Goal: Information Seeking & Learning: Get advice/opinions

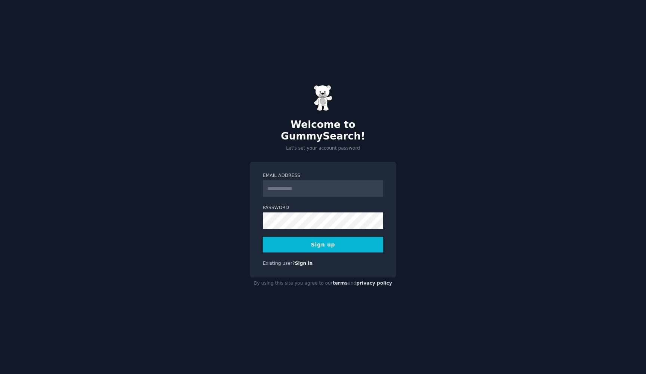
click at [286, 183] on input "Email Address" at bounding box center [323, 188] width 120 height 16
click at [332, 136] on h2 "Welcome to GummySearch!" at bounding box center [323, 131] width 147 height 24
click at [333, 180] on input "Email Address" at bounding box center [323, 188] width 120 height 16
type input "**********"
click at [338, 242] on button "Sign up" at bounding box center [323, 245] width 120 height 16
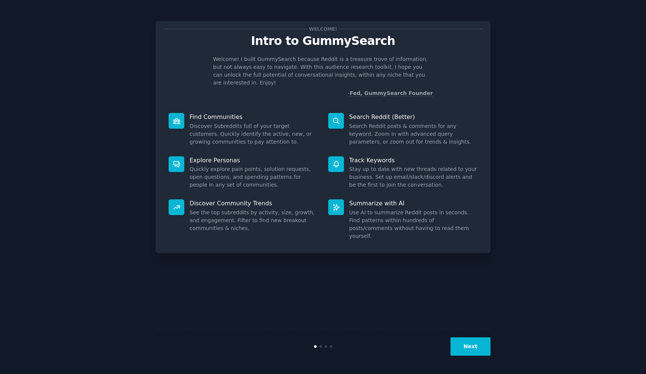
click at [469, 338] on button "Next" at bounding box center [471, 346] width 40 height 18
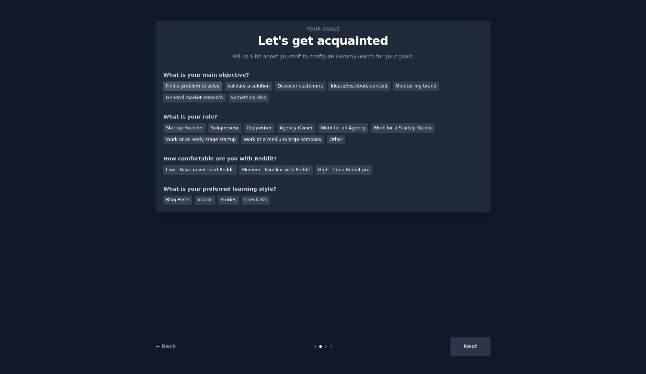
click at [194, 83] on div "Find a problem to solve" at bounding box center [192, 86] width 59 height 9
click at [241, 83] on div "Validate a solution" at bounding box center [249, 86] width 48 height 9
click at [288, 83] on div "Discover customers" at bounding box center [300, 86] width 50 height 9
click at [224, 126] on div "Solopreneur" at bounding box center [224, 127] width 33 height 9
click at [269, 168] on div "Medium - Familiar with Reddit" at bounding box center [275, 169] width 73 height 9
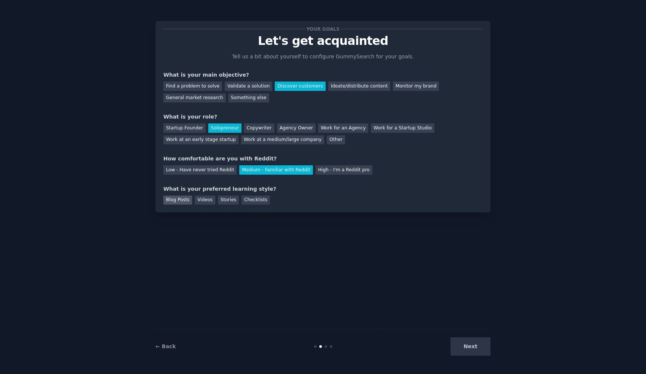
click at [181, 198] on div "Blog Posts" at bounding box center [177, 200] width 29 height 9
click at [210, 83] on div "Find a problem to solve" at bounding box center [192, 86] width 59 height 9
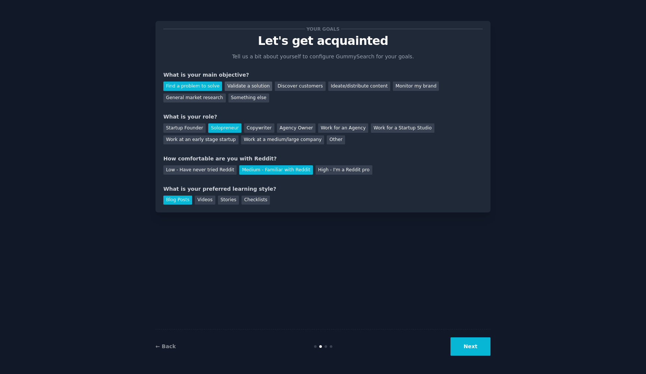
click at [227, 85] on div "Validate a solution" at bounding box center [249, 86] width 48 height 9
click at [476, 350] on button "Next" at bounding box center [471, 346] width 40 height 18
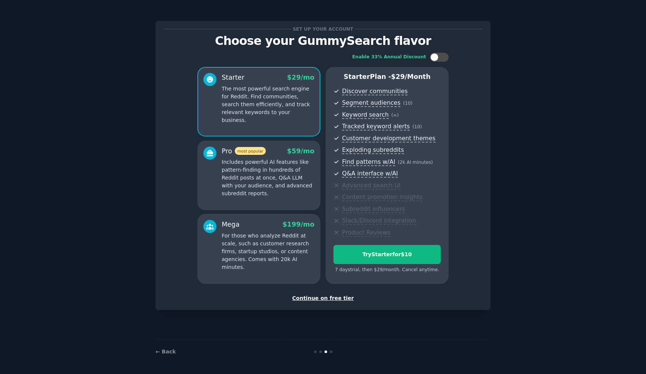
click at [332, 295] on div "Continue on free tier" at bounding box center [322, 298] width 319 height 8
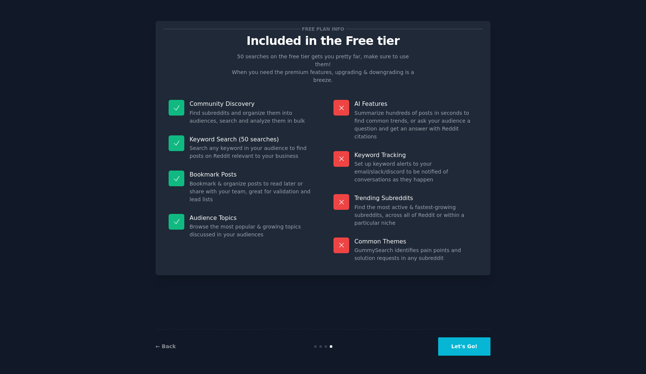
click at [457, 346] on button "Let's Go!" at bounding box center [464, 346] width 52 height 18
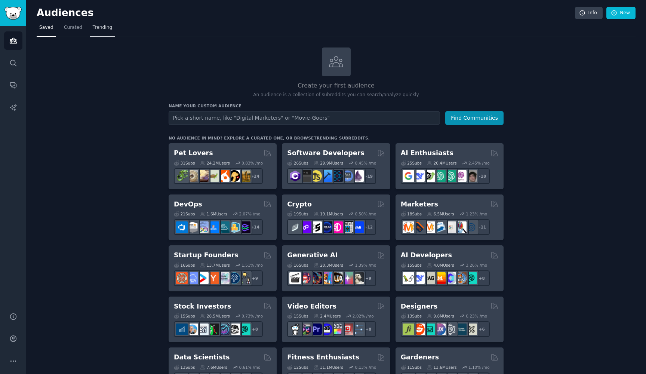
click at [98, 30] on span "Trending" at bounding box center [102, 27] width 19 height 7
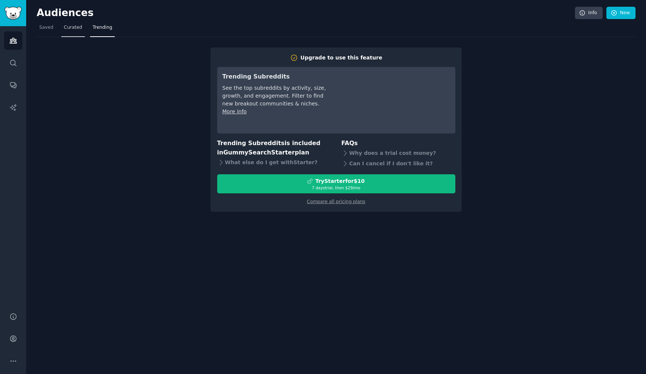
click at [71, 28] on span "Curated" at bounding box center [73, 27] width 18 height 7
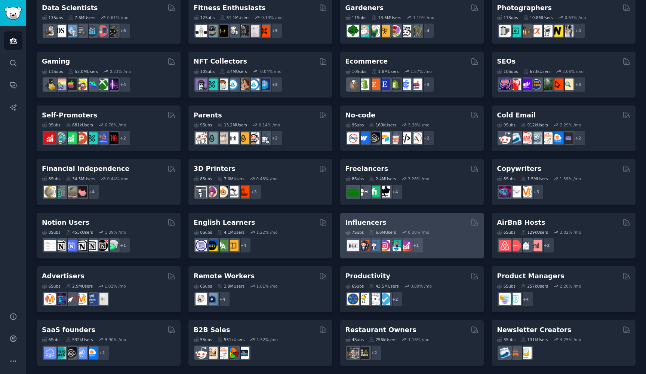
click at [414, 223] on div "Influencers" at bounding box center [413, 222] width 134 height 9
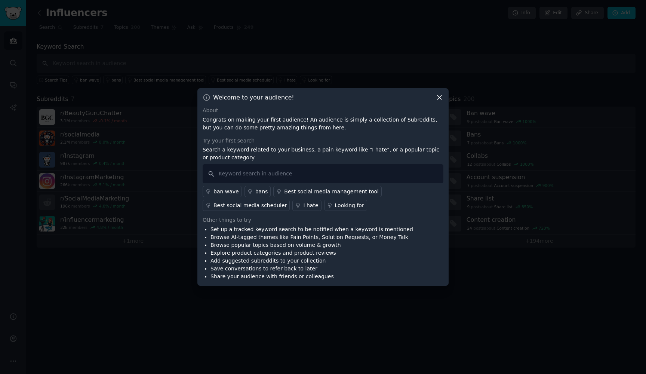
click at [329, 189] on div "Best social media management tool" at bounding box center [331, 192] width 95 height 8
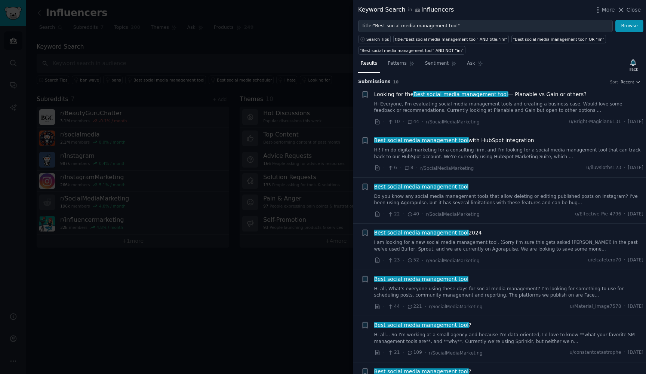
click at [523, 105] on link "Hi Everyone, I'm evaluating social media management tools and creating a busine…" at bounding box center [509, 107] width 270 height 13
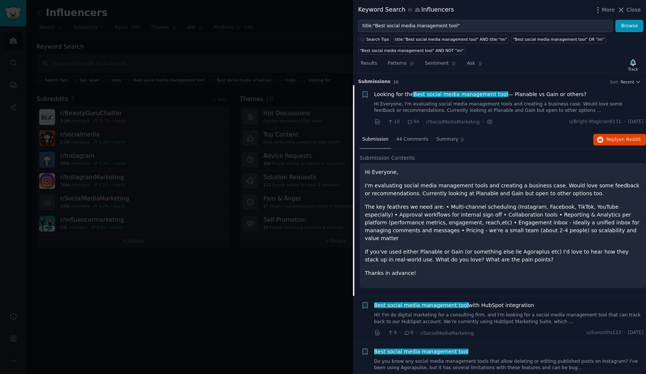
scroll to position [12, 0]
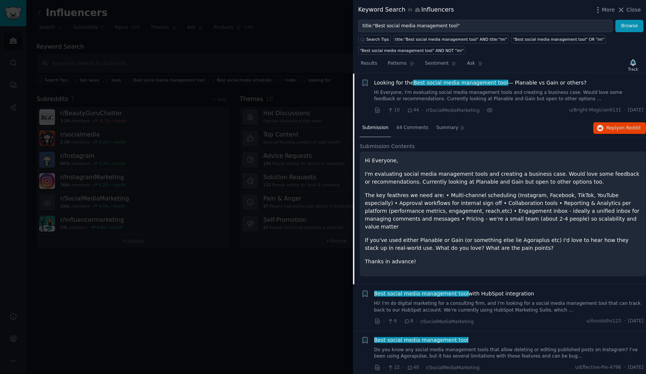
click at [491, 172] on p "I'm evaluating social media management tools and creating a business case. Woul…" at bounding box center [503, 178] width 276 height 16
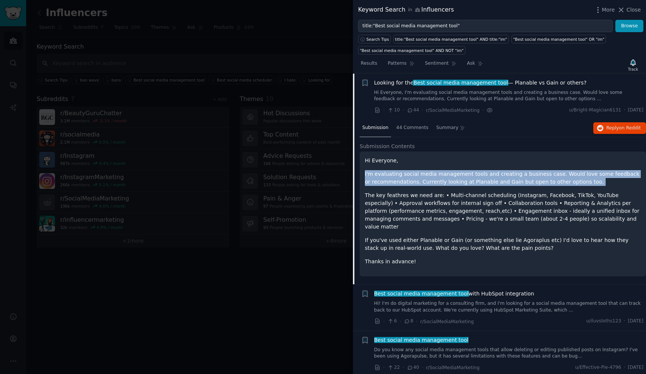
click at [491, 172] on p "I'm evaluating social media management tools and creating a business case. Woul…" at bounding box center [503, 178] width 276 height 16
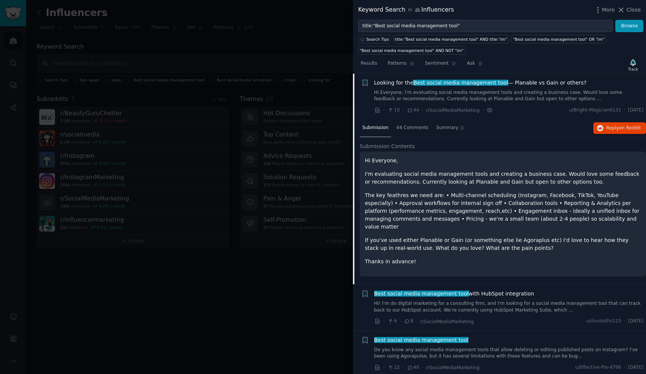
click at [422, 181] on p "I'm evaluating social media management tools and creating a business case. Woul…" at bounding box center [503, 178] width 276 height 16
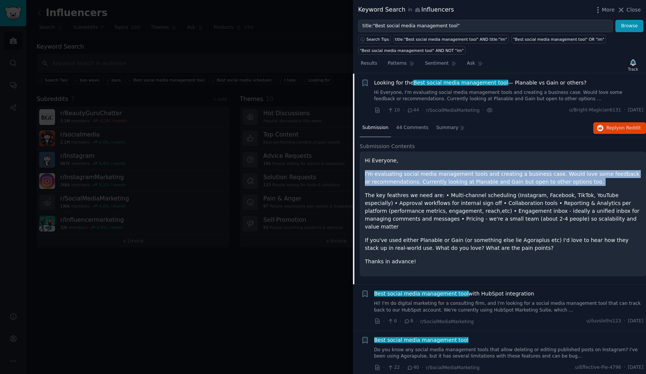
click at [422, 181] on p "I'm evaluating social media management tools and creating a business case. Woul…" at bounding box center [503, 178] width 276 height 16
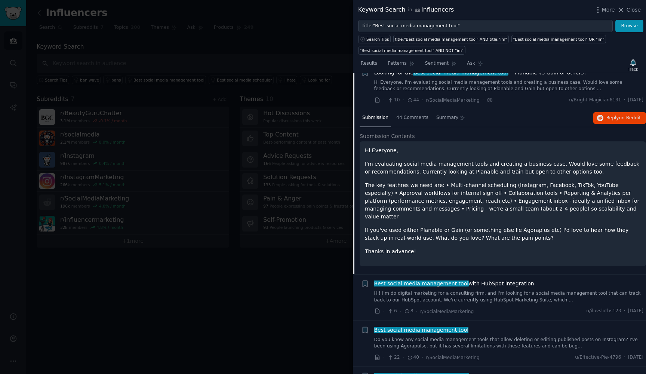
scroll to position [23, 0]
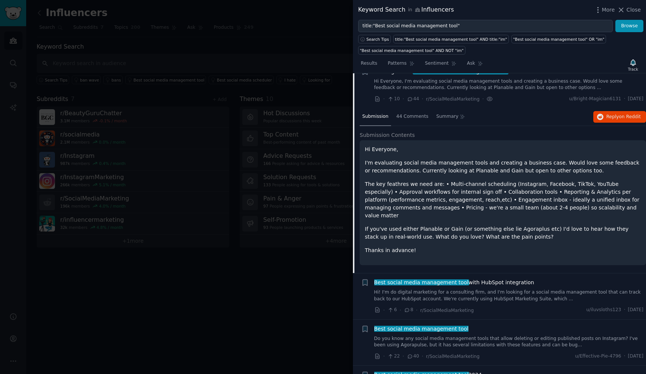
click at [400, 185] on p "The key feathres we need are: • Multi-channel scheduling (Instagram, Facebook, …" at bounding box center [503, 199] width 276 height 39
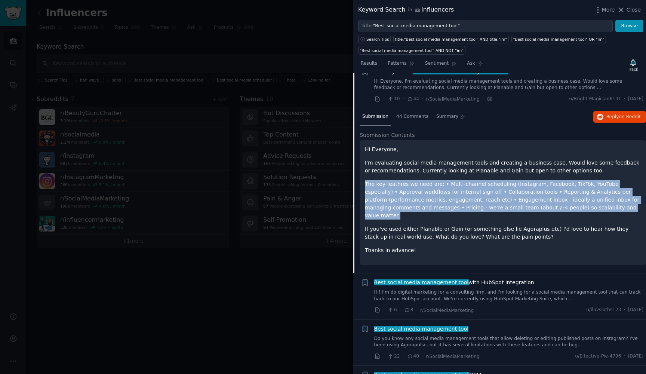
click at [405, 194] on p "The key feathres we need are: • Multi-channel scheduling (Instagram, Facebook, …" at bounding box center [503, 199] width 276 height 39
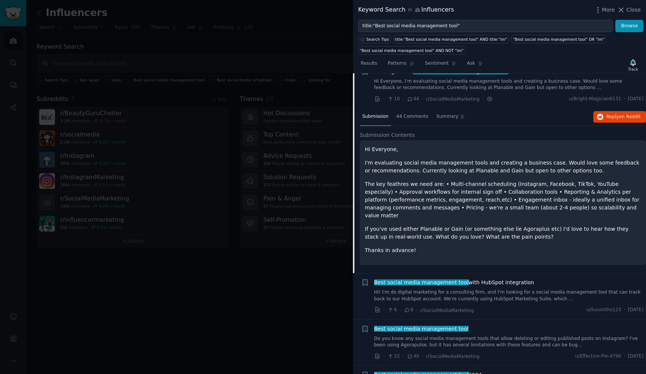
click at [392, 191] on p "The key feathres we need are: • Multi-channel scheduling (Instagram, Facebook, …" at bounding box center [503, 199] width 276 height 39
click at [438, 190] on p "The key feathres we need are: • Multi-channel scheduling (Instagram, Facebook, …" at bounding box center [503, 199] width 276 height 39
click at [454, 190] on p "The key feathres we need are: • Multi-channel scheduling (Instagram, Facebook, …" at bounding box center [503, 199] width 276 height 39
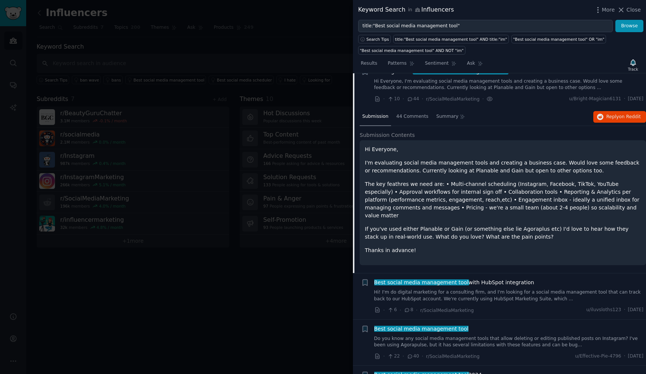
click at [454, 190] on p "The key feathres we need are: • Multi-channel scheduling (Instagram, Facebook, …" at bounding box center [503, 199] width 276 height 39
click at [480, 190] on p "The key feathres we need are: • Multi-channel scheduling (Instagram, Facebook, …" at bounding box center [503, 199] width 276 height 39
click at [530, 191] on p "The key feathres we need are: • Multi-channel scheduling (Instagram, Facebook, …" at bounding box center [503, 199] width 276 height 39
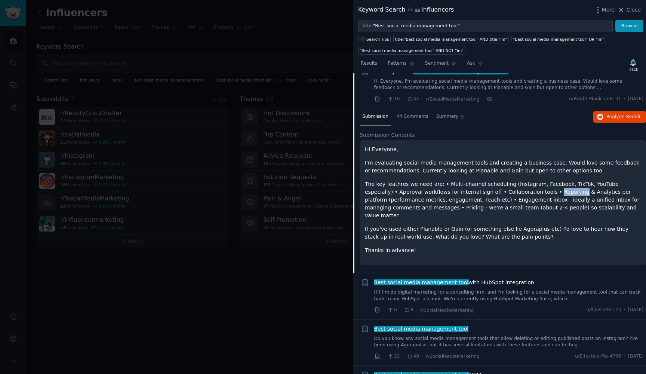
click at [530, 191] on p "The key feathres we need are: • Multi-channel scheduling (Instagram, Facebook, …" at bounding box center [503, 199] width 276 height 39
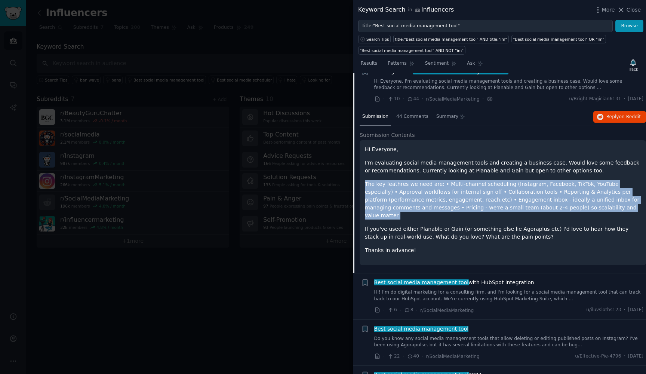
click at [530, 191] on p "The key feathres we need are: • Multi-channel scheduling (Instagram, Facebook, …" at bounding box center [503, 199] width 276 height 39
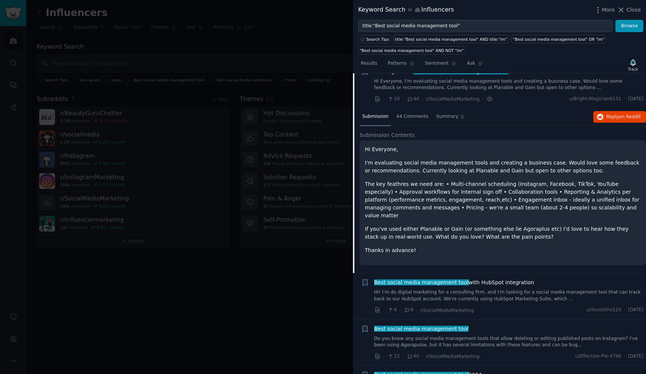
click at [530, 191] on p "The key feathres we need are: • Multi-channel scheduling (Instagram, Facebook, …" at bounding box center [503, 199] width 276 height 39
click at [402, 199] on p "The key feathres we need are: • Multi-channel scheduling (Instagram, Facebook, …" at bounding box center [503, 199] width 276 height 39
click at [468, 199] on p "The key feathres we need are: • Multi-channel scheduling (Instagram, Facebook, …" at bounding box center [503, 199] width 276 height 39
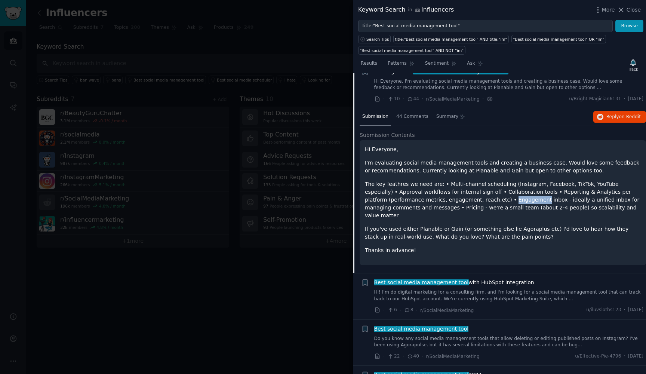
click at [468, 199] on p "The key feathres we need are: • Multi-channel scheduling (Instagram, Facebook, …" at bounding box center [503, 199] width 276 height 39
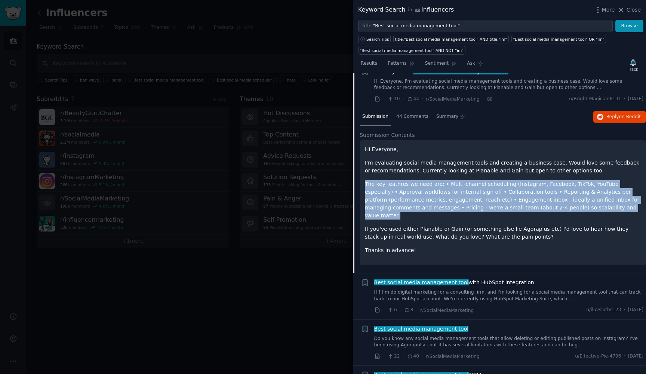
click at [468, 199] on p "The key feathres we need are: • Multi-channel scheduling (Instagram, Facebook, …" at bounding box center [503, 199] width 276 height 39
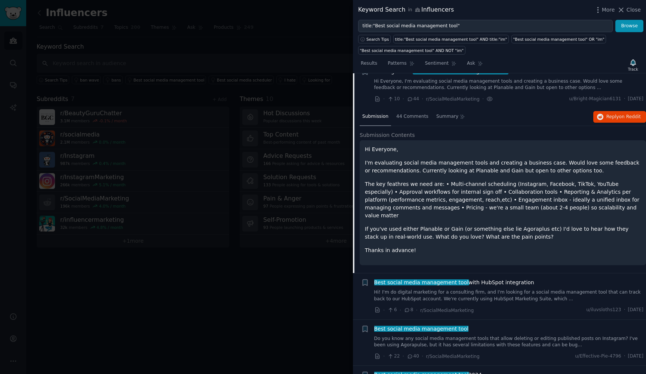
click at [468, 199] on p "The key feathres we need are: • Multi-channel scheduling (Instagram, Facebook, …" at bounding box center [503, 199] width 276 height 39
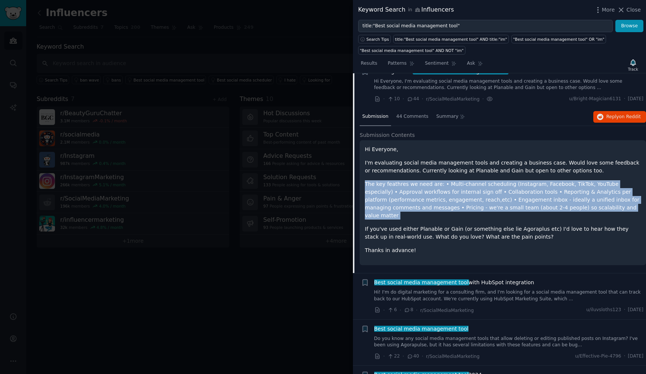
click at [468, 199] on p "The key feathres we need are: • Multi-channel scheduling (Instagram, Facebook, …" at bounding box center [503, 199] width 276 height 39
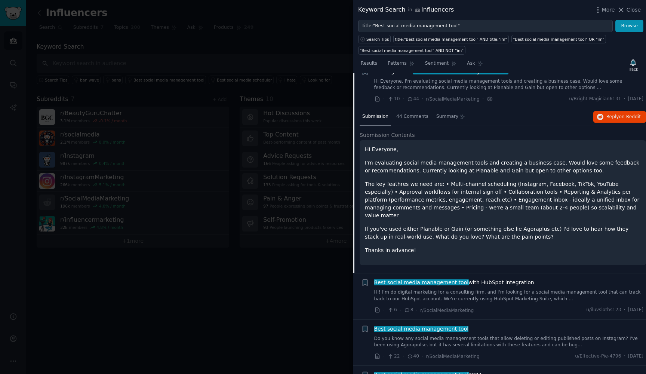
click at [468, 199] on p "The key feathres we need are: • Multi-channel scheduling (Instagram, Facebook, …" at bounding box center [503, 199] width 276 height 39
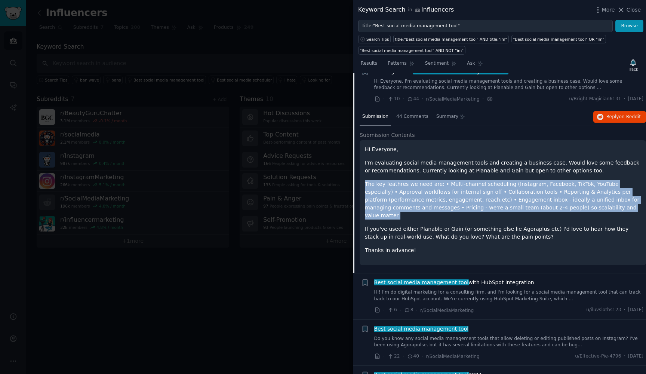
click at [441, 208] on p "The key feathres we need are: • Multi-channel scheduling (Instagram, Facebook, …" at bounding box center [503, 199] width 276 height 39
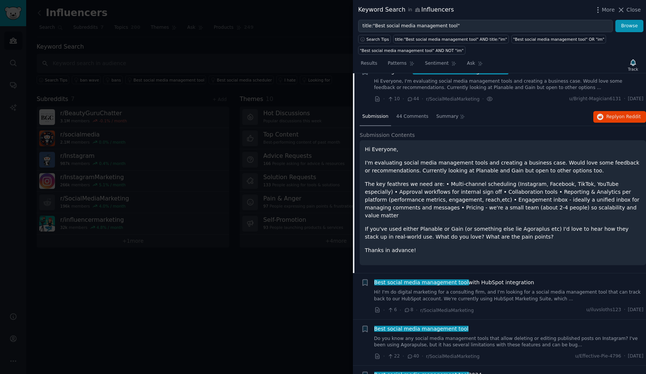
click at [441, 208] on p "The key feathres we need are: • Multi-channel scheduling (Instagram, Facebook, …" at bounding box center [503, 199] width 276 height 39
click at [484, 208] on p "The key feathres we need are: • Multi-channel scheduling (Instagram, Facebook, …" at bounding box center [503, 199] width 276 height 39
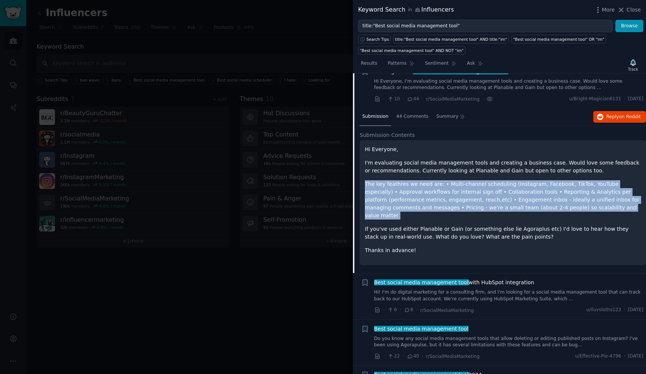
click at [484, 208] on p "The key feathres we need are: • Multi-channel scheduling (Instagram, Facebook, …" at bounding box center [503, 199] width 276 height 39
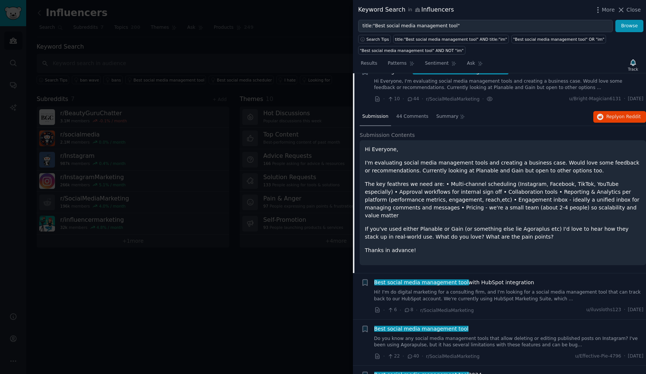
click at [484, 208] on p "The key feathres we need are: • Multi-channel scheduling (Instagram, Facebook, …" at bounding box center [503, 199] width 276 height 39
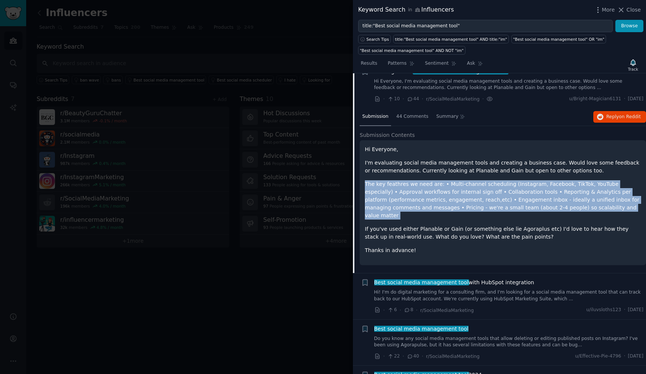
click at [450, 226] on p "If you've used either Planable or Gain (or something else lie Agoraplus etc) I'…" at bounding box center [503, 233] width 276 height 16
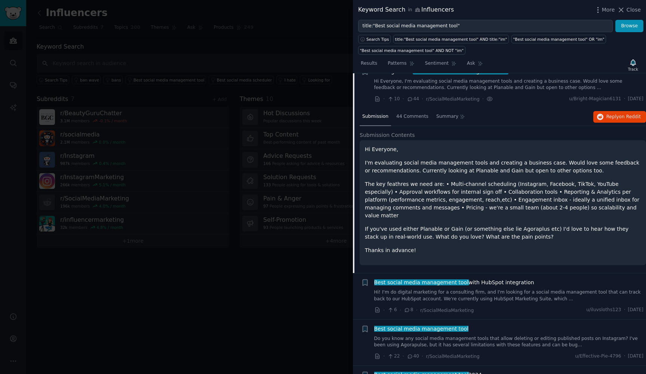
click at [450, 226] on p "If you've used either Planable or Gain (or something else lie Agoraplus etc) I'…" at bounding box center [503, 233] width 276 height 16
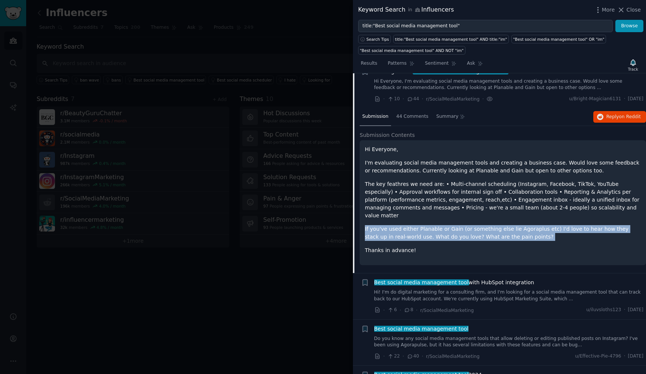
click at [450, 226] on p "If you've used either Planable or Gain (or something else lie Agoraplus etc) I'…" at bounding box center [503, 233] width 276 height 16
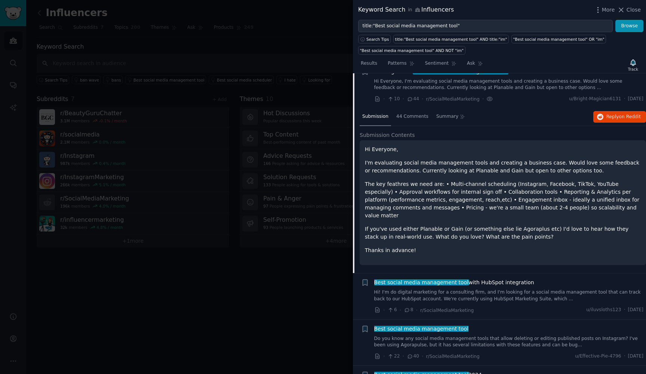
click at [450, 226] on p "If you've used either Planable or Gain (or something else lie Agoraplus etc) I'…" at bounding box center [503, 233] width 276 height 16
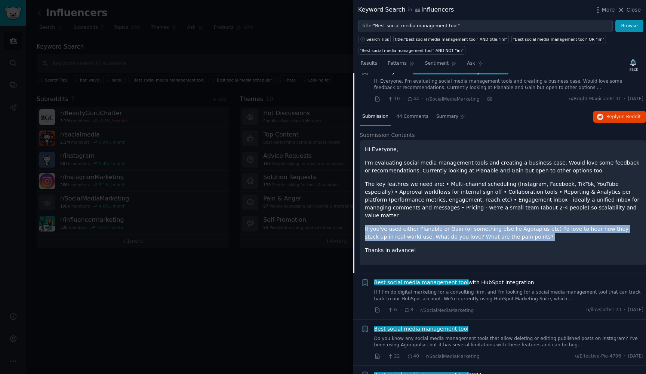
click at [450, 226] on p "If you've used either Planable or Gain (or something else lie Agoraplus etc) I'…" at bounding box center [503, 233] width 276 height 16
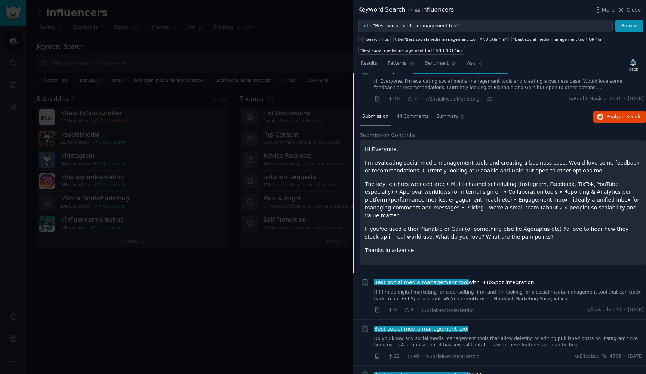
click at [450, 226] on p "If you've used either Planable or Gain (or something else lie Agoraplus etc) I'…" at bounding box center [503, 233] width 276 height 16
click at [409, 119] on div "44 Comments" at bounding box center [412, 117] width 37 height 18
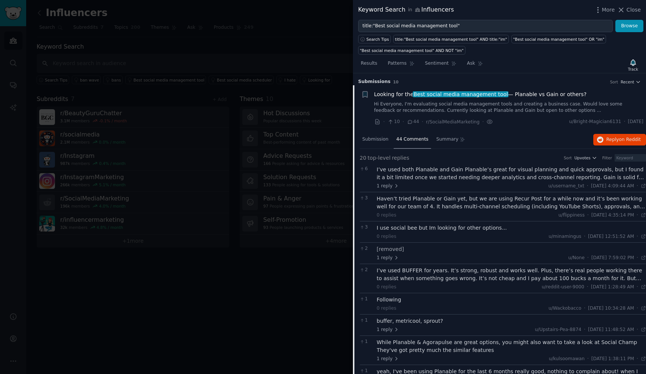
scroll to position [0, 0]
click at [450, 142] on div "Summary" at bounding box center [451, 140] width 34 height 18
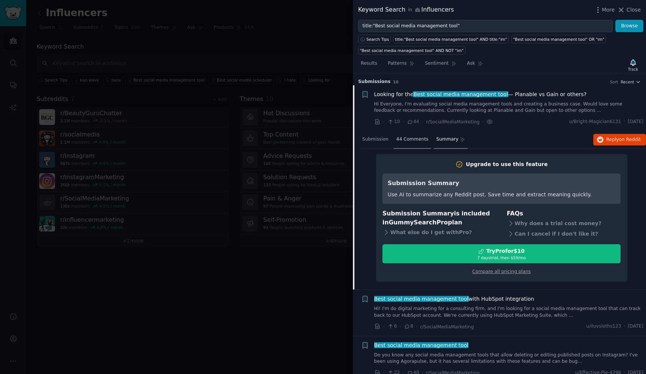
click at [413, 140] on span "44 Comments" at bounding box center [412, 139] width 32 height 7
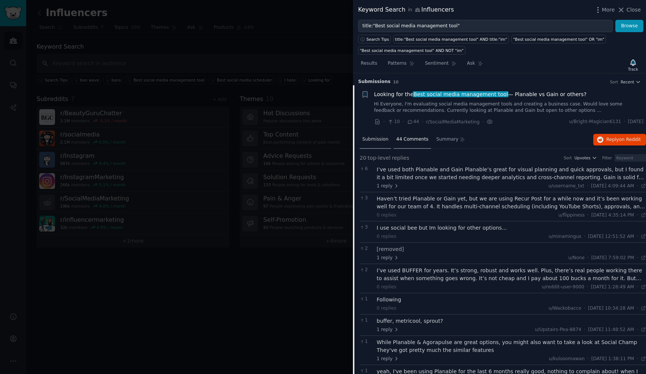
click at [380, 141] on span "Submission" at bounding box center [375, 139] width 26 height 7
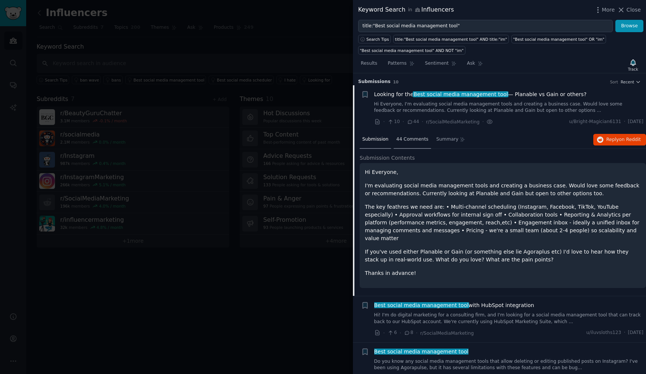
click at [422, 137] on span "44 Comments" at bounding box center [412, 139] width 32 height 7
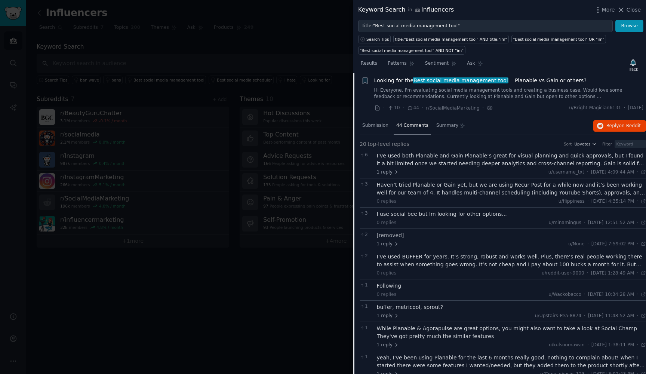
scroll to position [16, 0]
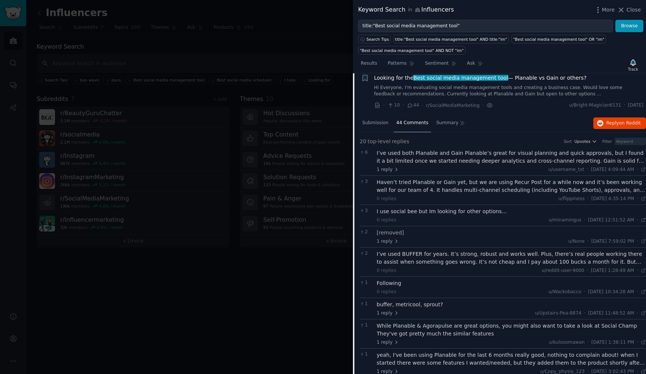
click at [585, 140] on span "Upvotes" at bounding box center [582, 141] width 16 height 5
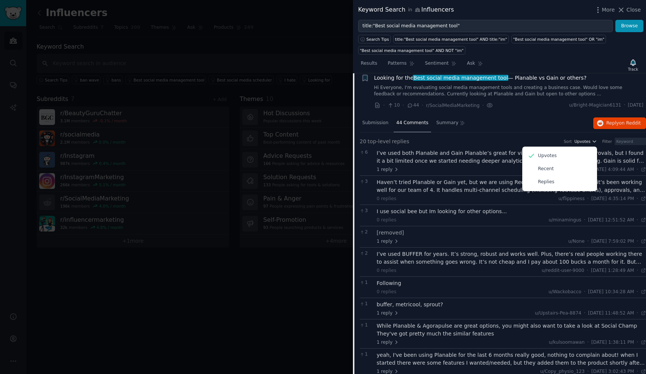
click at [585, 140] on span "Upvotes" at bounding box center [582, 141] width 16 height 5
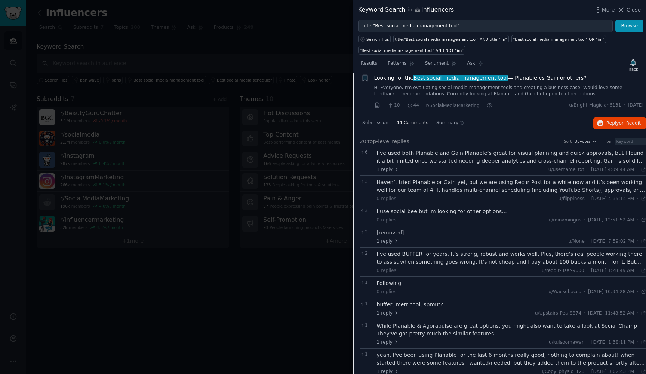
click at [462, 163] on div "I’ve used both Planable and Gain Planable’s great for visual planning and quick…" at bounding box center [512, 157] width 270 height 16
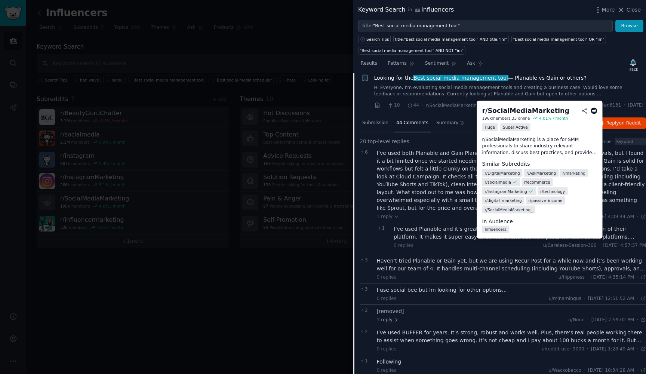
click at [509, 180] on span "r/ socialmedia" at bounding box center [498, 182] width 27 height 5
click at [593, 108] on icon at bounding box center [594, 110] width 7 height 7
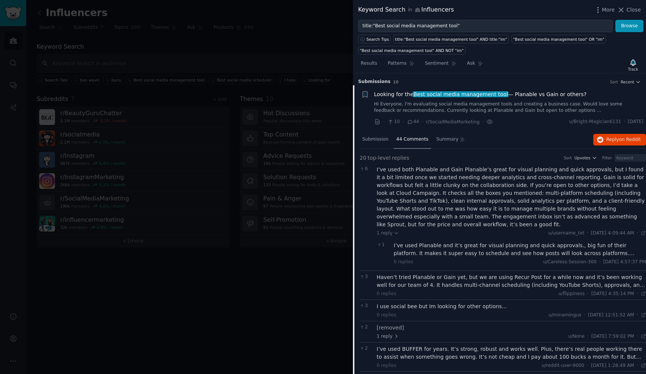
scroll to position [0, 0]
click at [510, 94] on span "Looking for the Best social media management tool — Planable vs Gain or others?" at bounding box center [480, 95] width 212 height 8
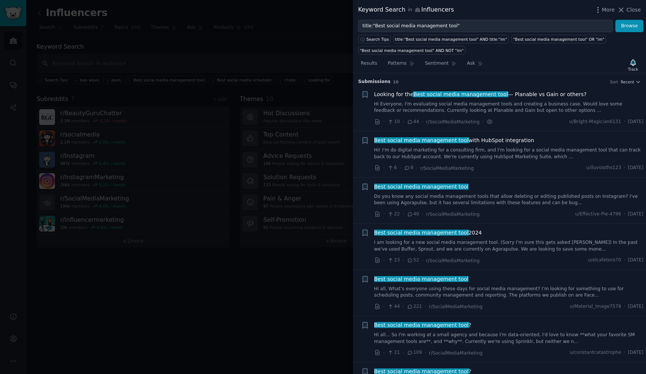
click at [510, 94] on span "Looking for the Best social media management tool — Planable vs Gain or others?" at bounding box center [480, 95] width 212 height 8
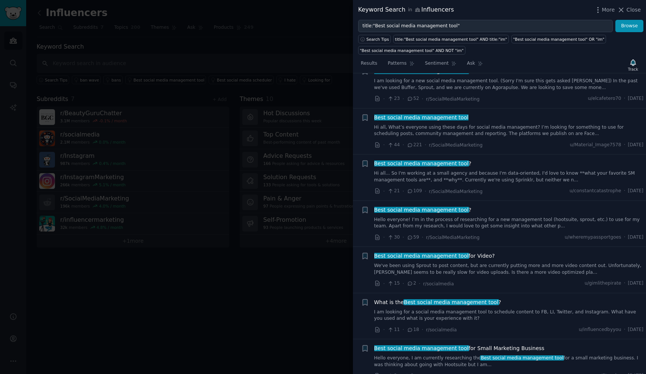
scroll to position [326, 0]
click at [478, 217] on link "Hello everyone! I’m in the process of researching for a new management tool (ho…" at bounding box center [509, 223] width 270 height 13
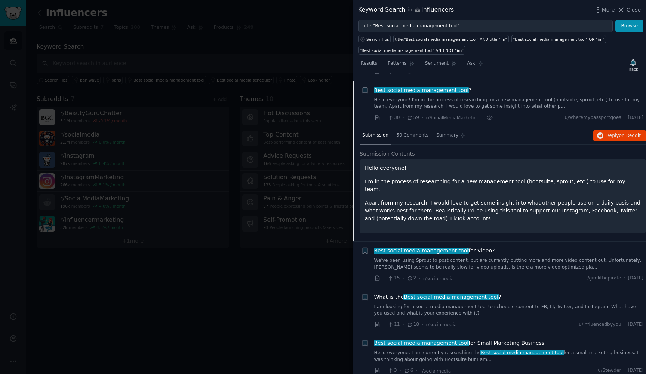
click at [451, 199] on p "Apart from my research, I would love to get some insight into what other people…" at bounding box center [503, 211] width 276 height 24
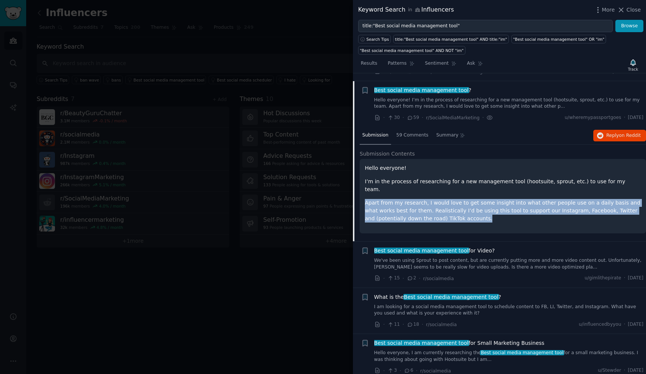
click at [451, 199] on p "Apart from my research, I would love to get some insight into what other people…" at bounding box center [503, 211] width 276 height 24
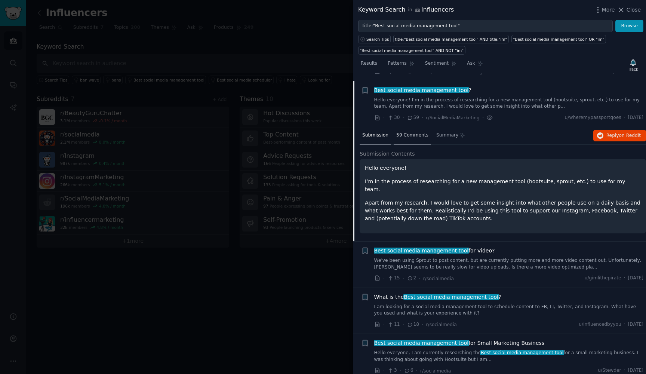
click at [413, 133] on span "59 Comments" at bounding box center [412, 135] width 32 height 7
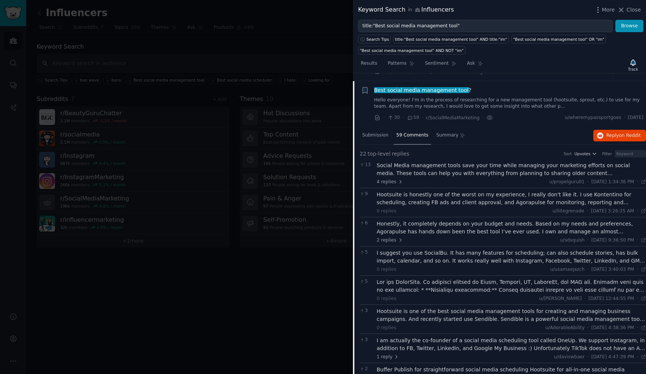
scroll to position [296, 0]
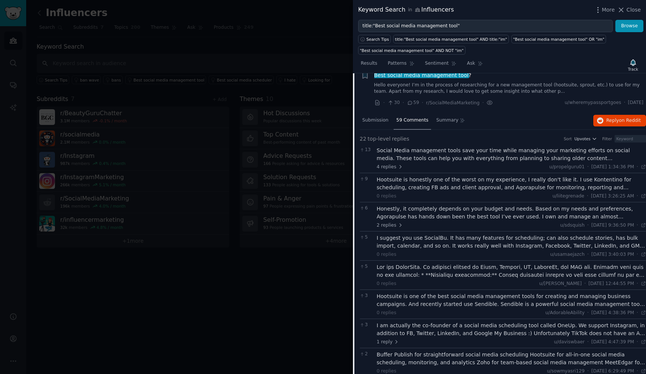
click at [452, 155] on div "Social Media management tools save your time while managing your marketing effo…" at bounding box center [512, 155] width 270 height 16
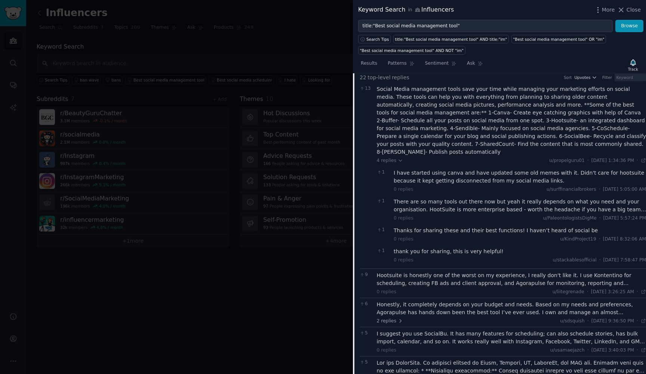
scroll to position [365, 0]
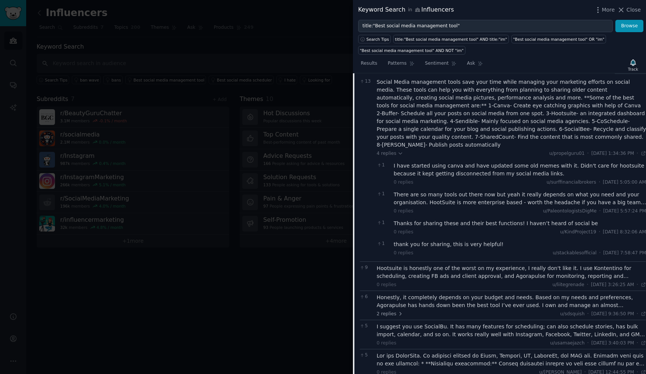
click at [492, 264] on div "Hootsuite is honestly one of the worst on my experience, I really don't like it…" at bounding box center [512, 272] width 270 height 16
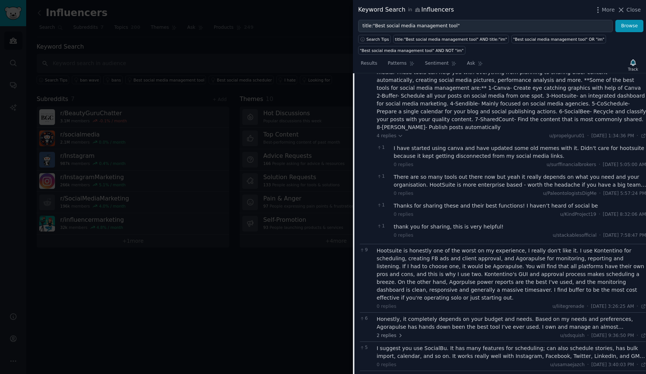
scroll to position [387, 0]
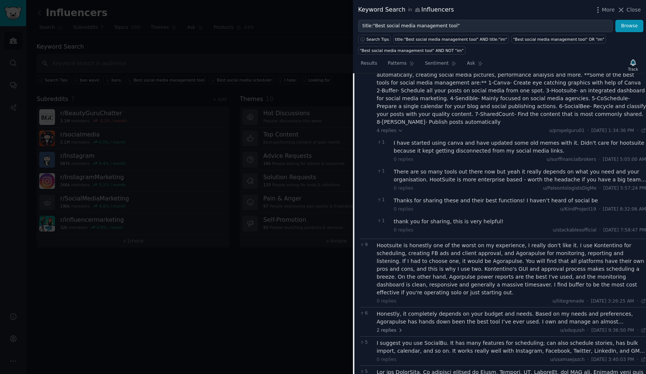
click at [411, 242] on div "Hootsuite is honestly one of the worst on my experience, I really don't like it…" at bounding box center [512, 269] width 270 height 55
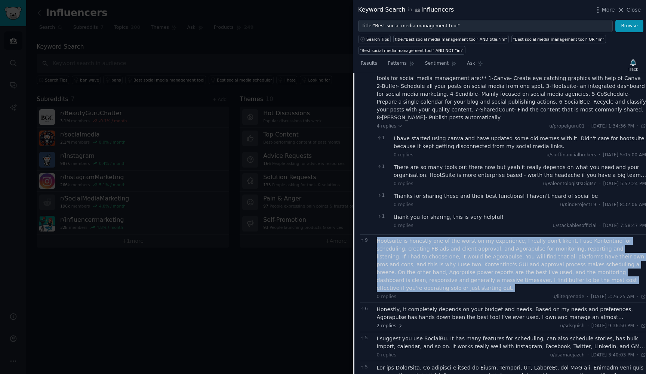
scroll to position [396, 0]
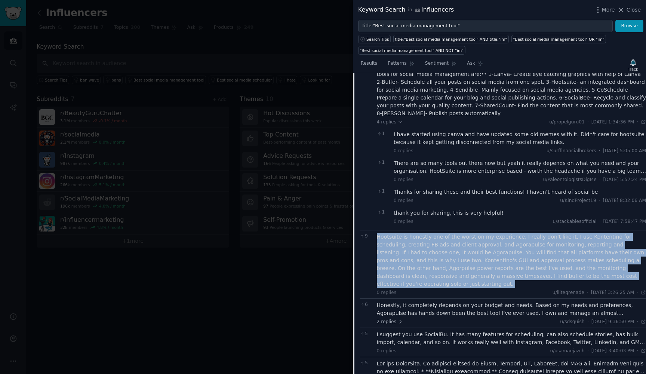
click at [487, 235] on div "Hootsuite is honestly one of the worst on my experience, I really don't like it…" at bounding box center [512, 260] width 270 height 55
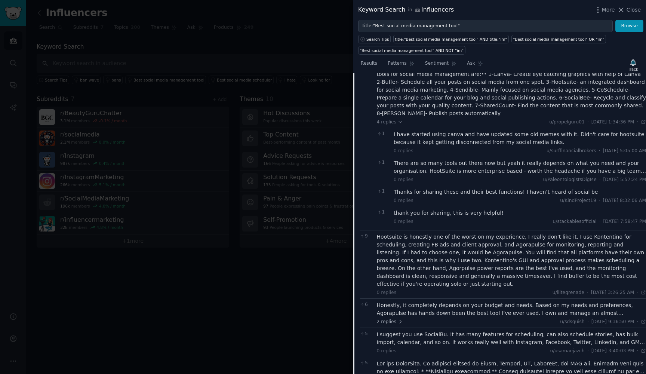
click at [487, 235] on div "Hootsuite is honestly one of the worst on my experience, I really don't like it…" at bounding box center [512, 260] width 270 height 55
